Goal: Find specific page/section: Find specific page/section

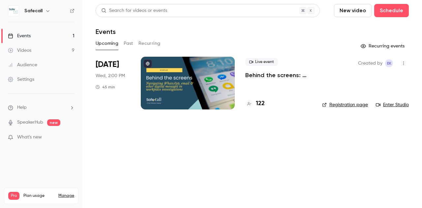
click at [1, 10] on nav "Safecall Events 1 Videos 9 Audience Settings Help SpeakerHub new What's new Pro…" at bounding box center [41, 104] width 82 height 208
click at [262, 102] on h4 "122" at bounding box center [260, 103] width 9 height 9
